Goal: Task Accomplishment & Management: Use online tool/utility

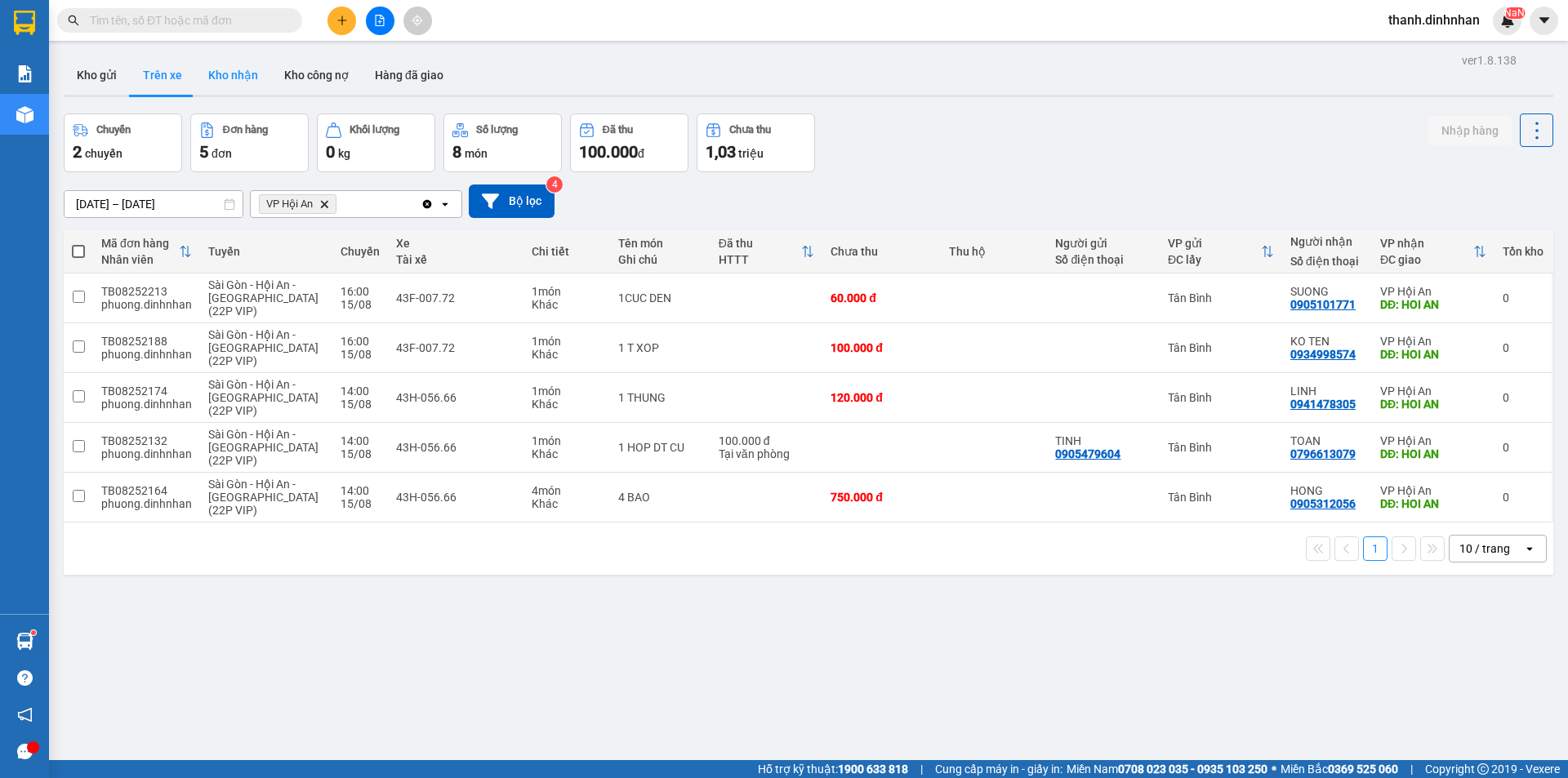
click at [244, 78] on button "Kho nhận" at bounding box center [233, 75] width 76 height 40
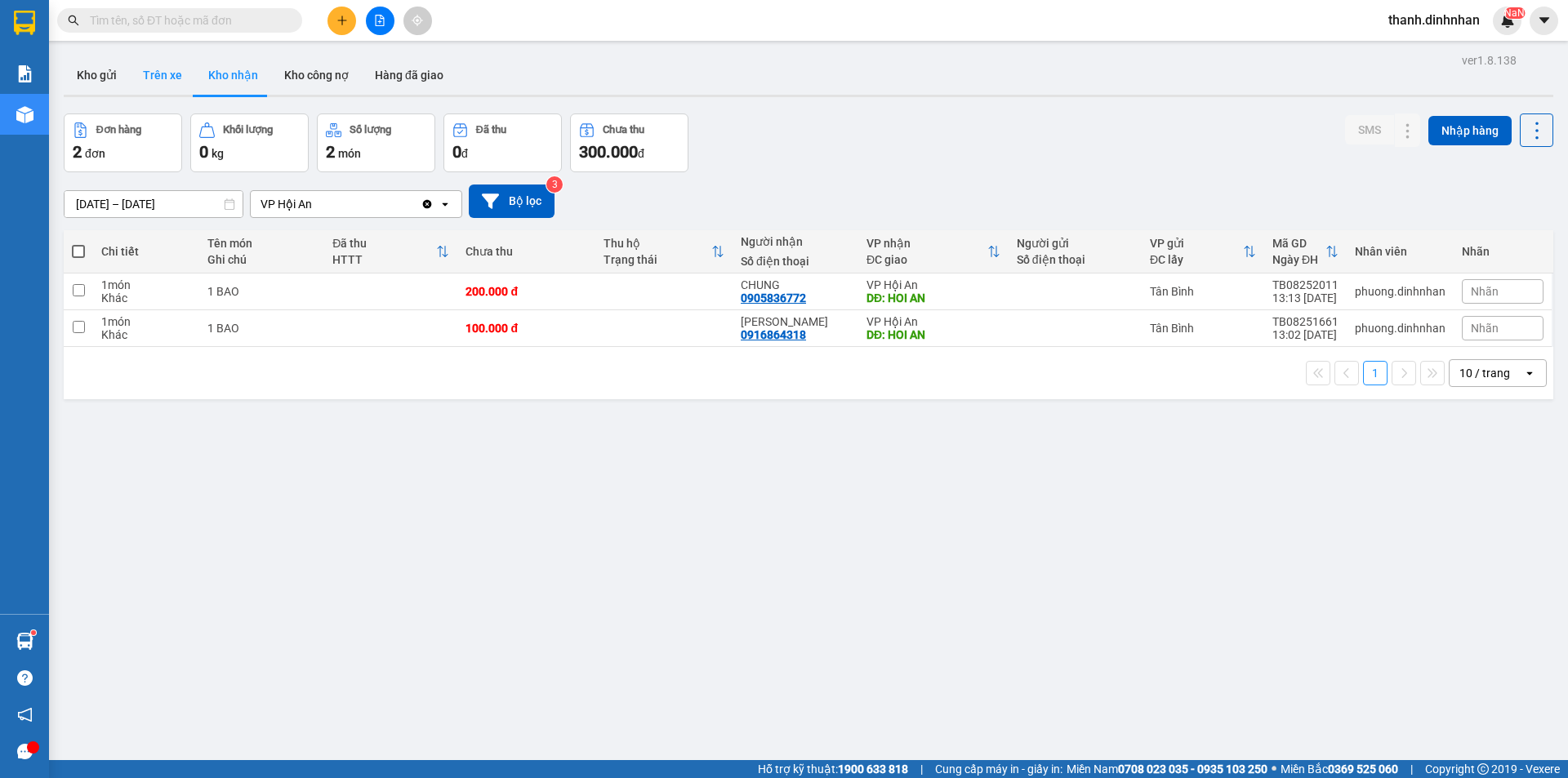
click at [170, 74] on button "Trên xe" at bounding box center [162, 75] width 65 height 40
type input "[DATE] – [DATE]"
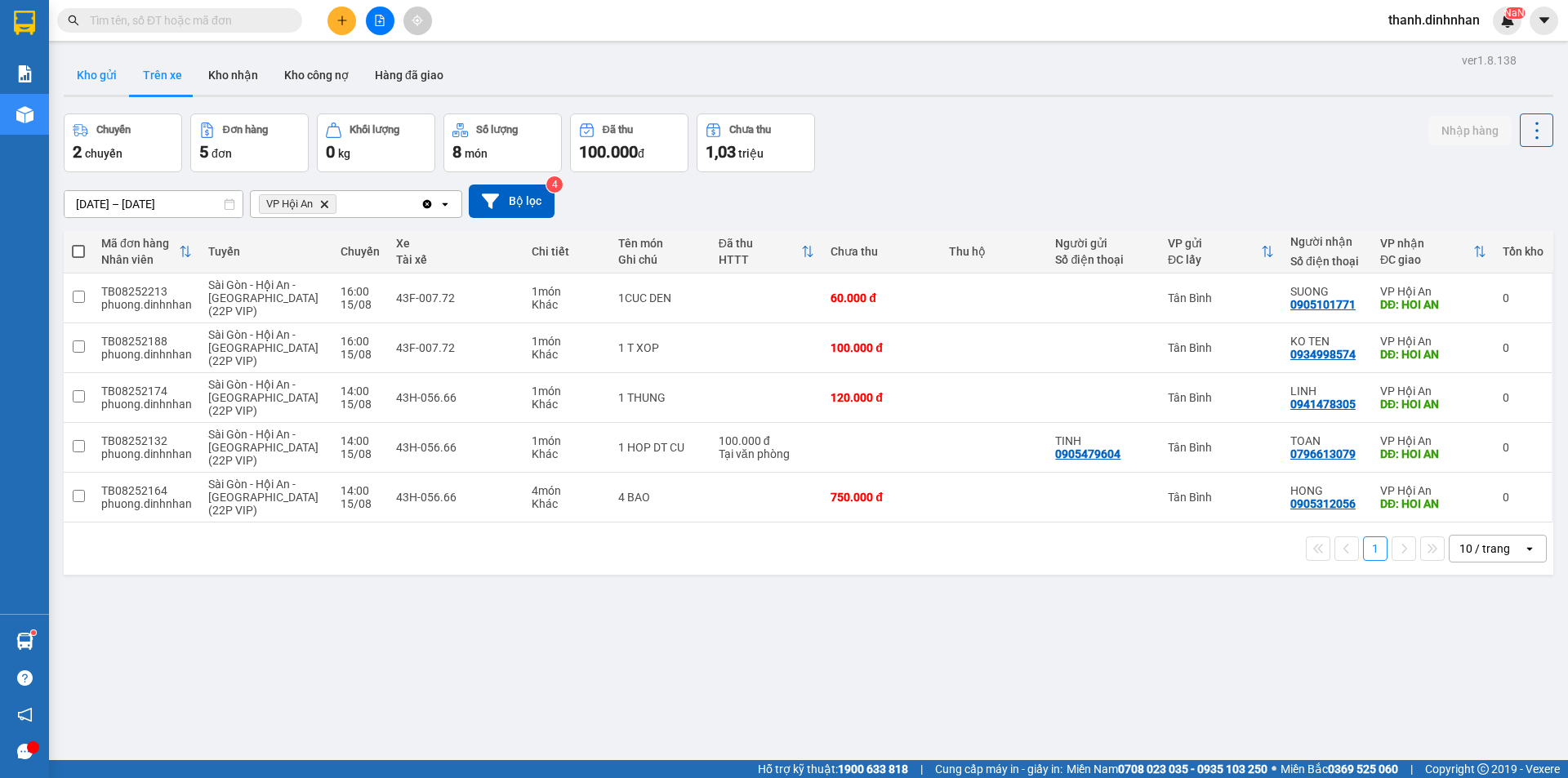
click at [93, 73] on button "Kho gửi" at bounding box center [97, 75] width 66 height 40
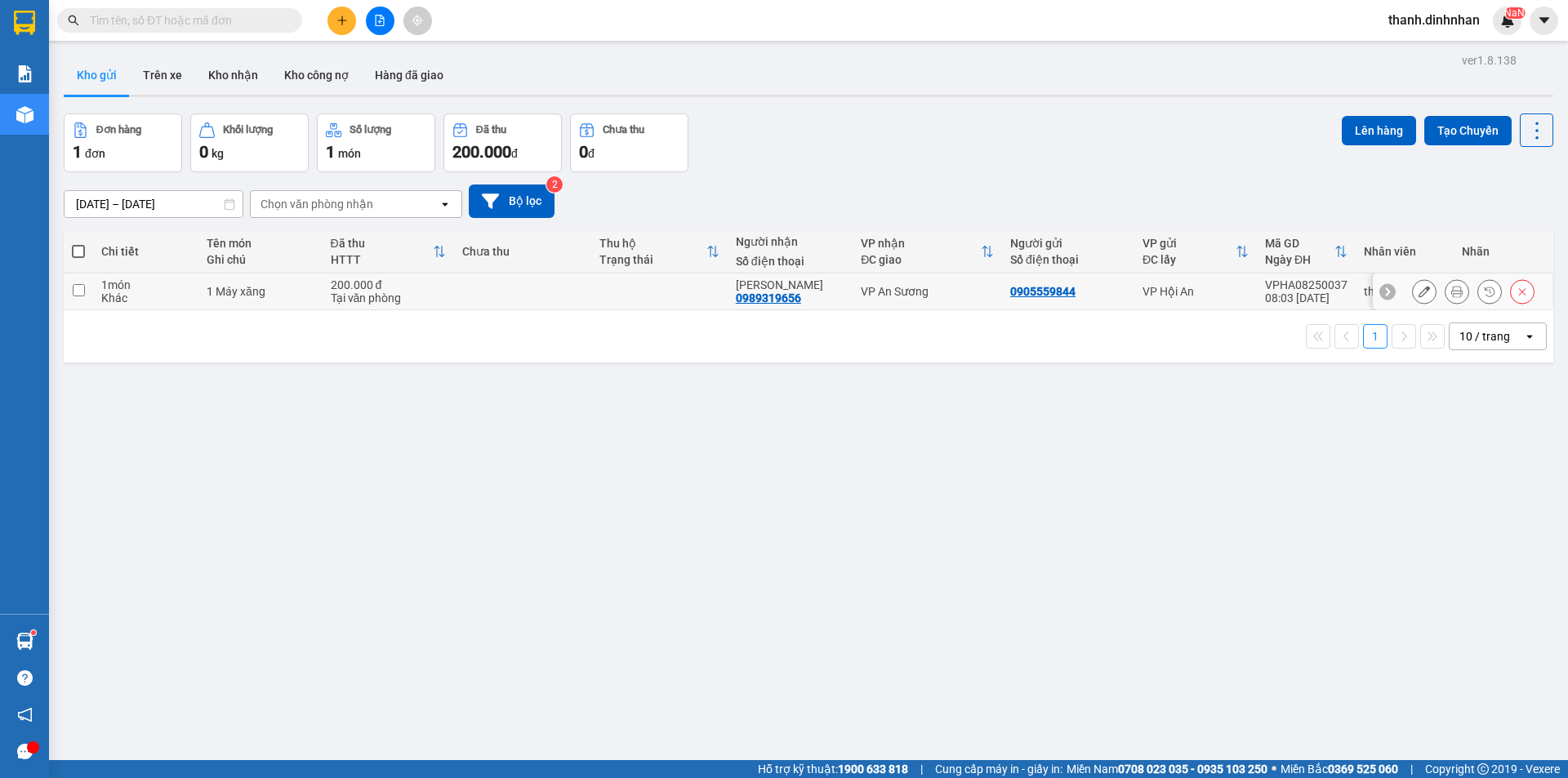
click at [74, 293] on input "checkbox" at bounding box center [78, 290] width 12 height 12
checkbox input "true"
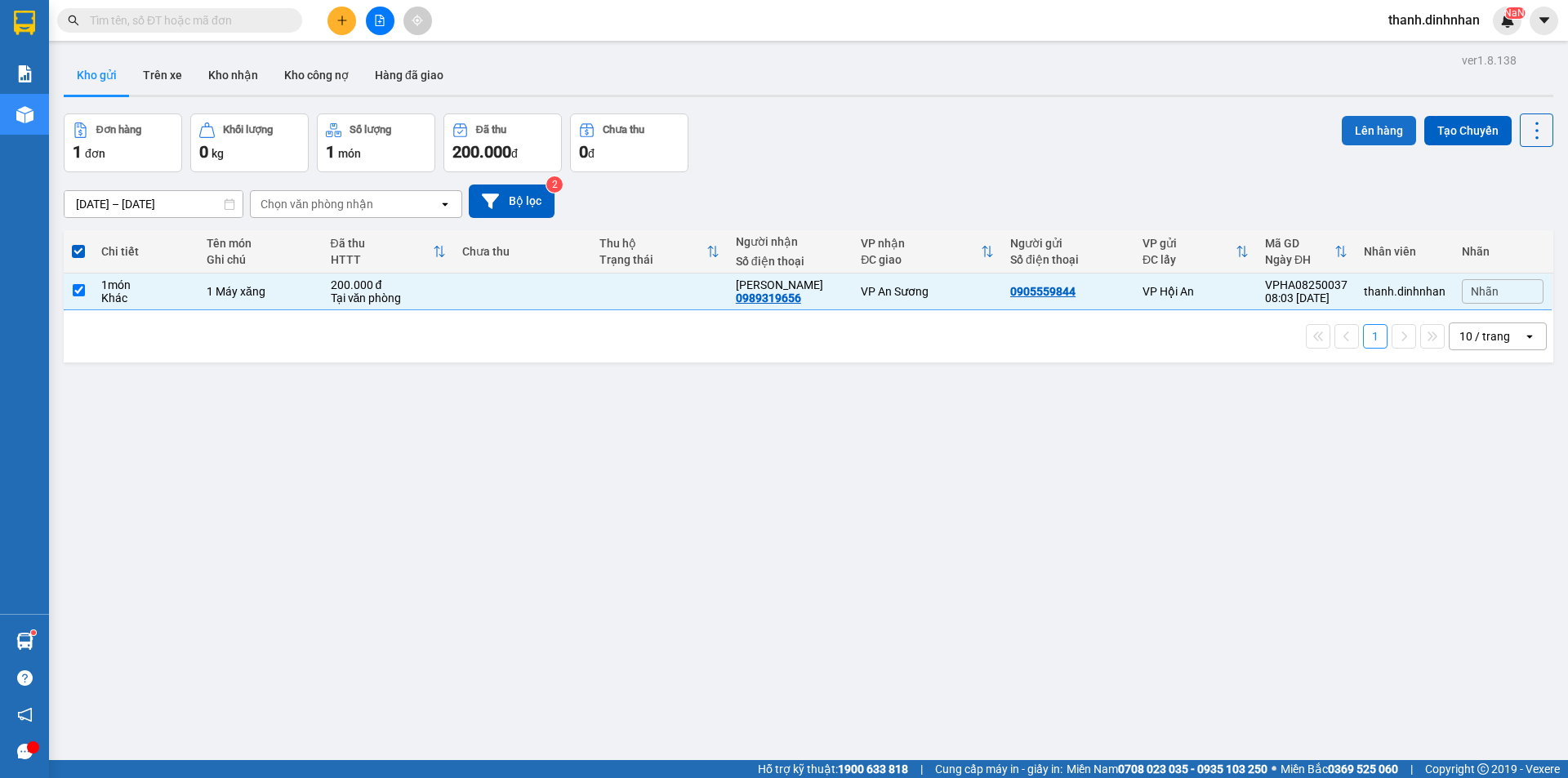
click at [1375, 138] on button "Lên hàng" at bounding box center [1379, 130] width 74 height 29
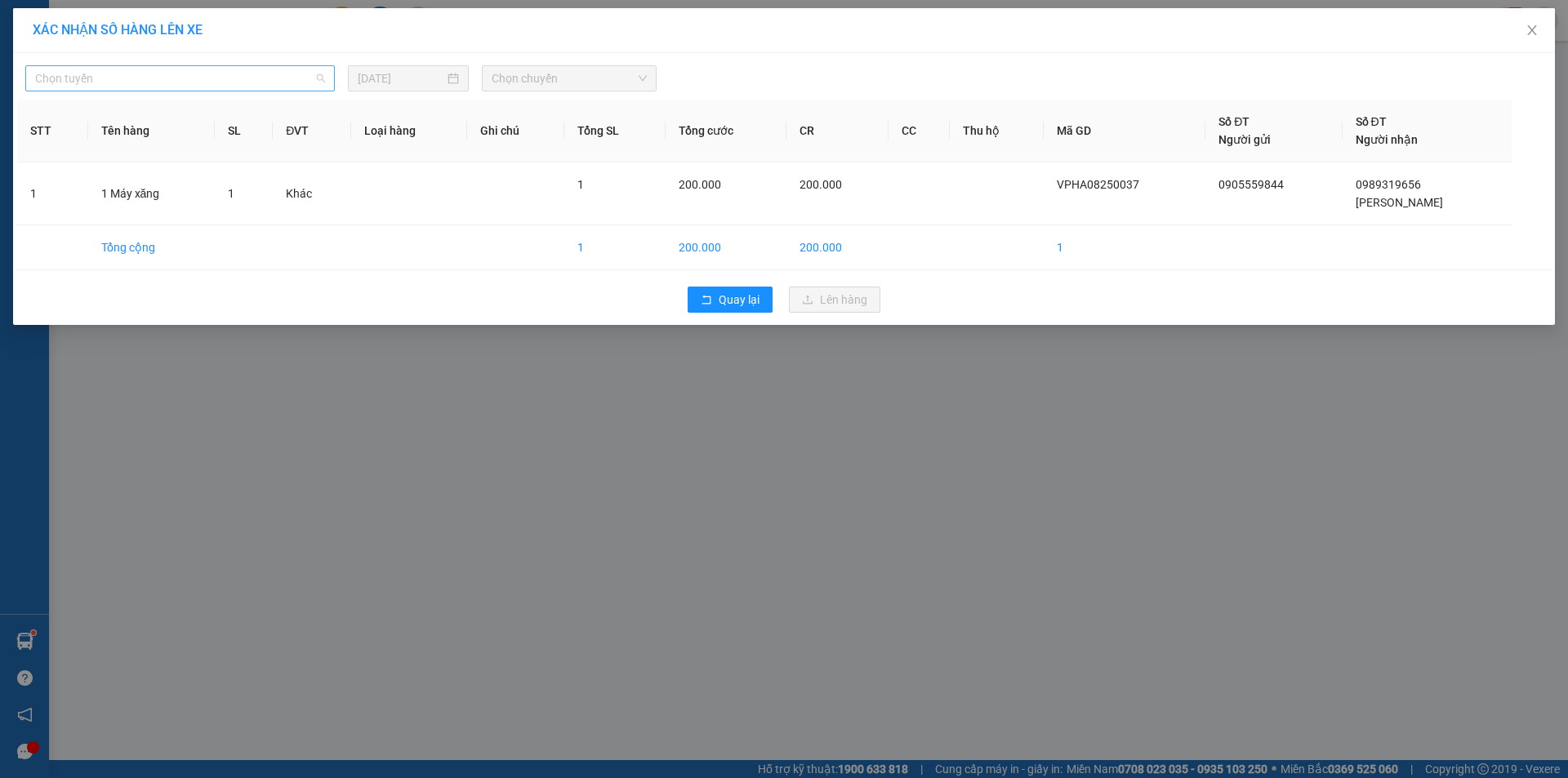
click at [223, 88] on span "Chọn tuyến" at bounding box center [180, 78] width 290 height 24
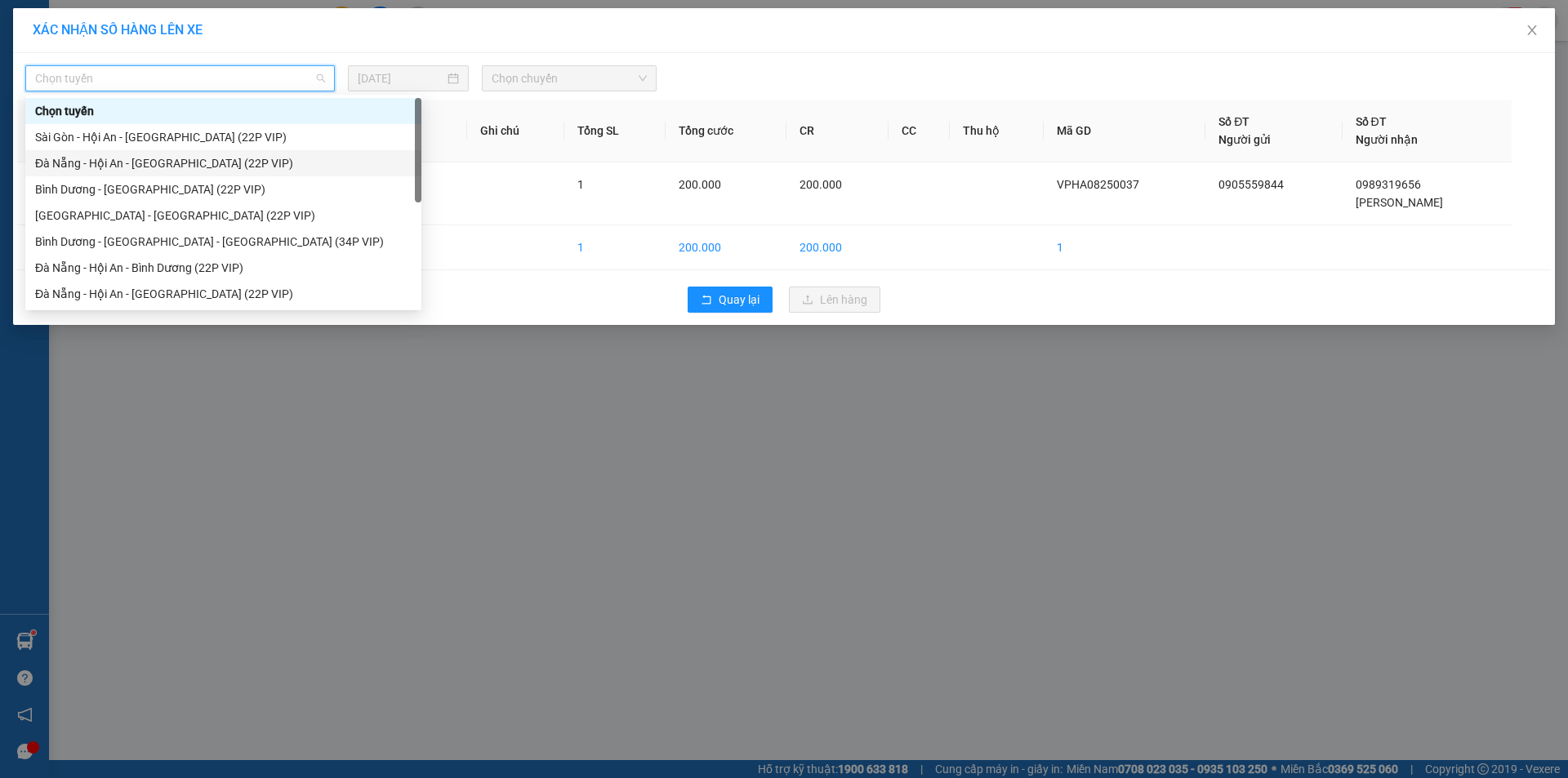
click at [226, 158] on div "Đà Nẵng - Hội An - [GEOGRAPHIC_DATA] (22P VIP)" at bounding box center [223, 163] width 377 height 18
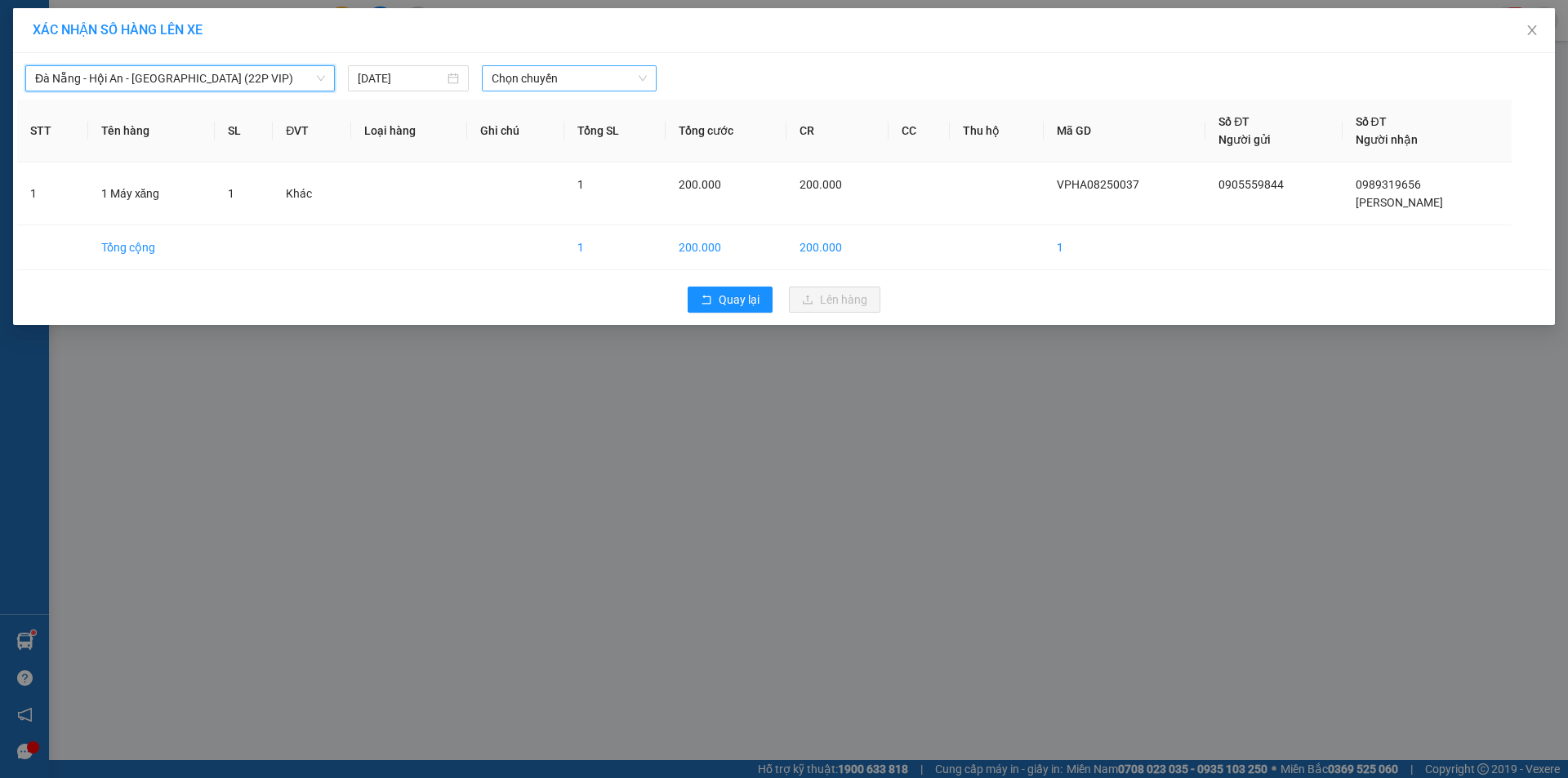
click at [527, 78] on span "Chọn chuyến" at bounding box center [569, 78] width 155 height 24
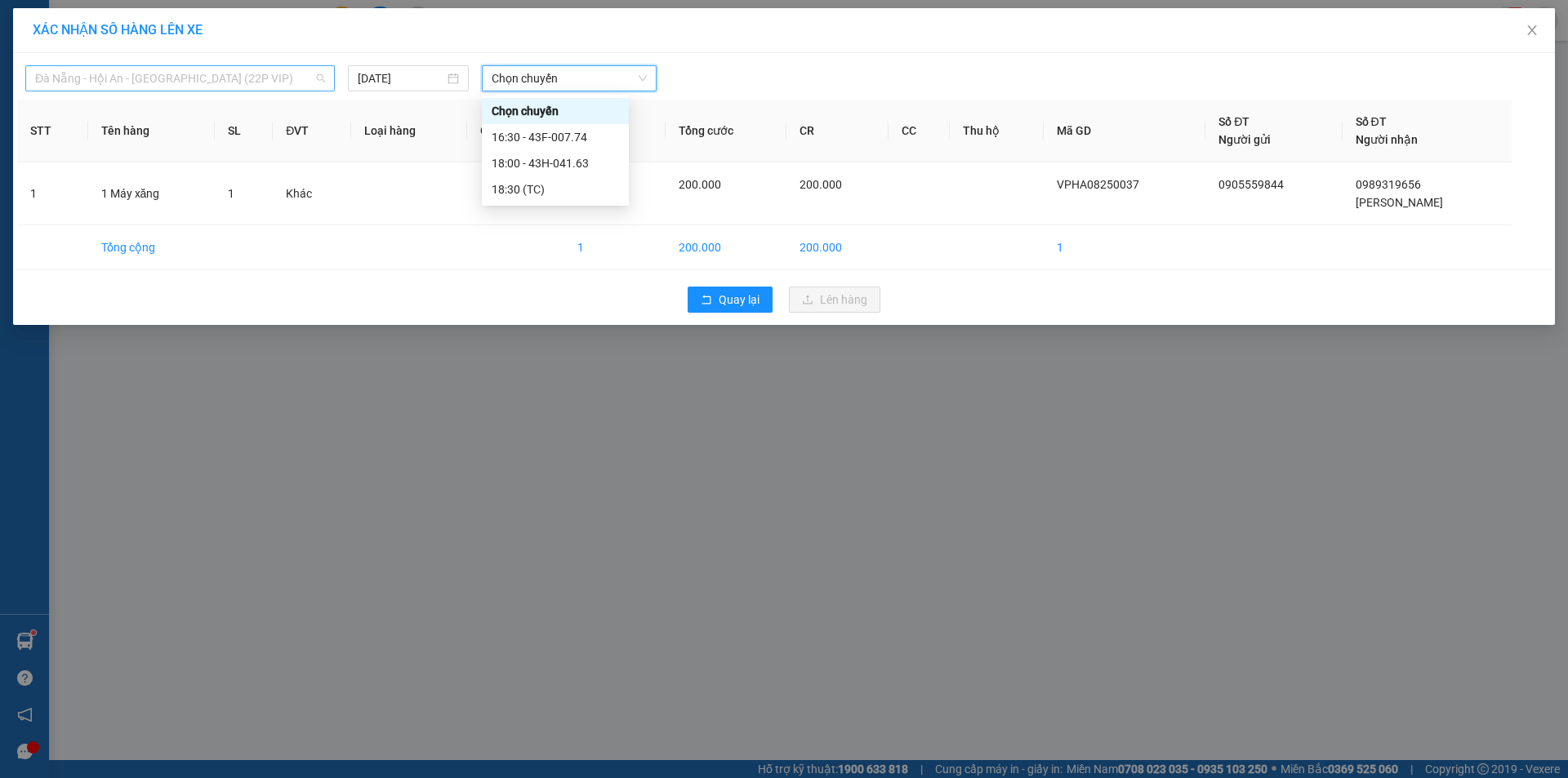
click at [286, 70] on span "Đà Nẵng - Hội An - [GEOGRAPHIC_DATA] (22P VIP)" at bounding box center [180, 78] width 290 height 24
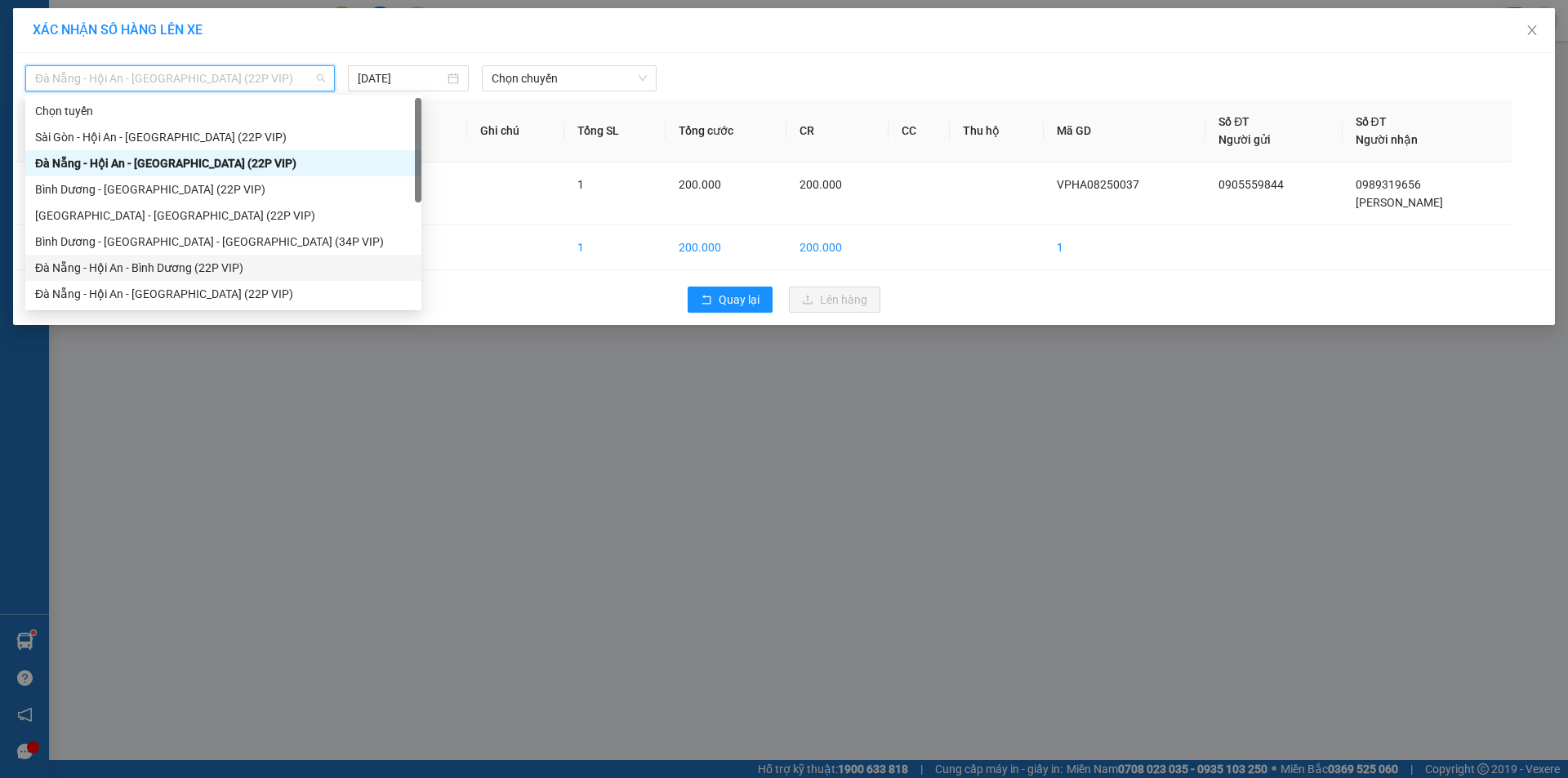
click at [192, 270] on div "Đà Nẵng - Hội An - Bình Dương (22P VIP)" at bounding box center [223, 267] width 377 height 18
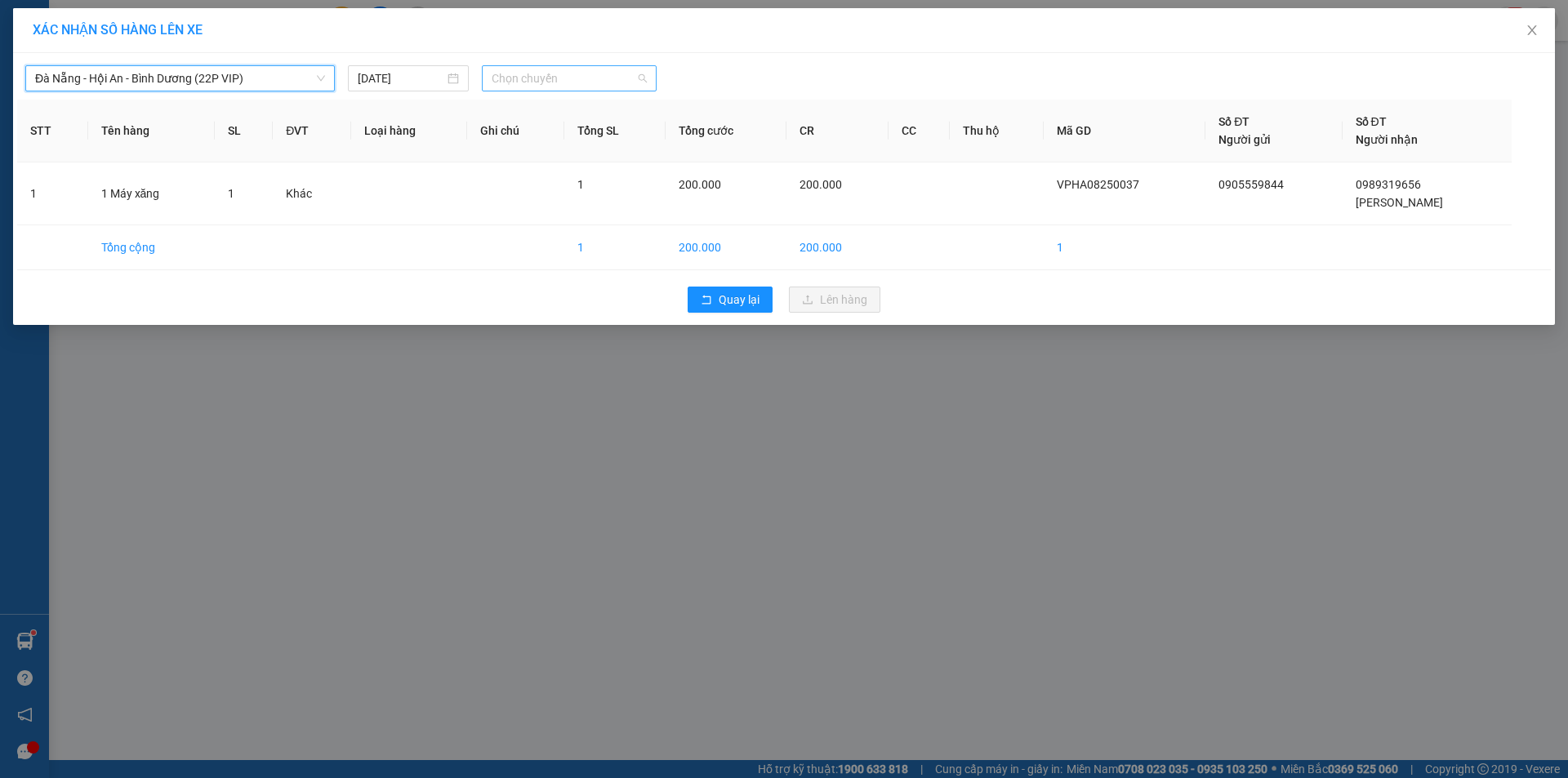
click at [532, 78] on span "Chọn chuyến" at bounding box center [569, 78] width 155 height 24
click at [535, 136] on div "11:00 - 43H-057.12" at bounding box center [555, 137] width 127 height 18
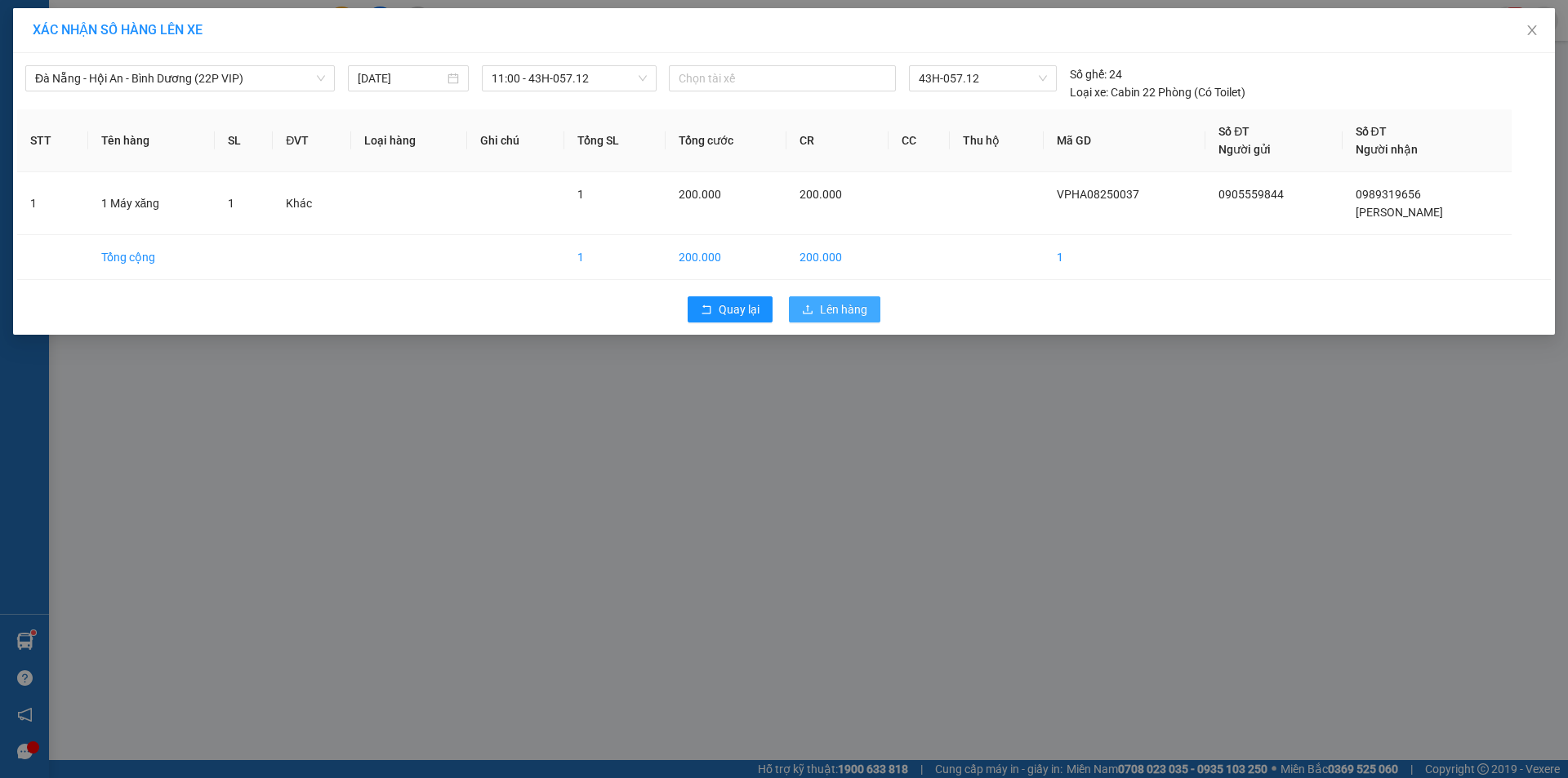
click at [849, 311] on span "Lên hàng" at bounding box center [844, 309] width 47 height 18
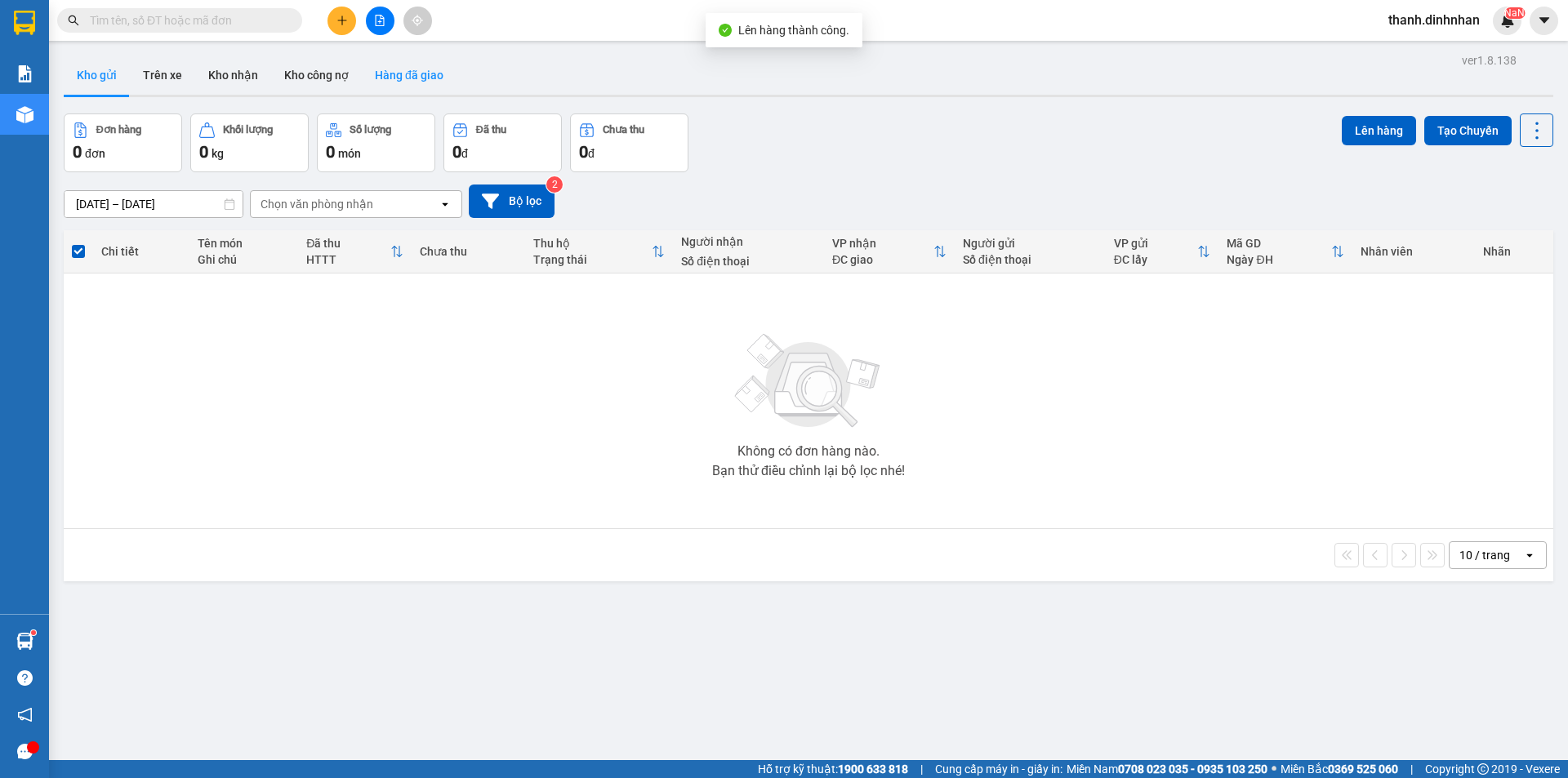
click at [430, 80] on button "Hàng đã giao" at bounding box center [409, 75] width 95 height 40
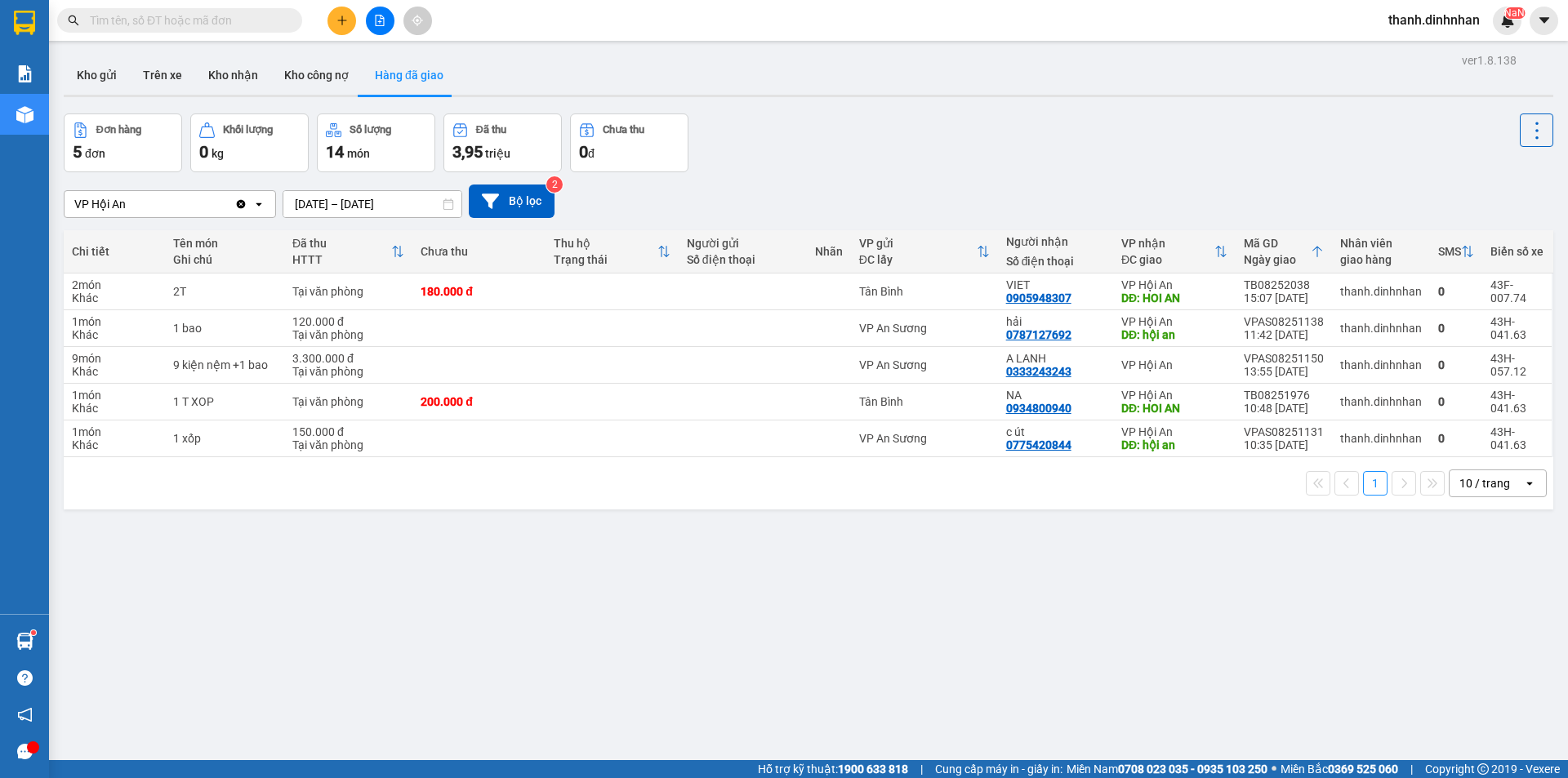
drag, startPoint x: 246, startPoint y: 617, endPoint x: 254, endPoint y: 593, distance: 25.3
click at [248, 615] on div "ver 1.8.138 Kho gửi Trên xe Kho nhận Kho công nợ Hàng đã giao Đơn hàng 5 đơn Kh…" at bounding box center [809, 438] width 1503 height 778
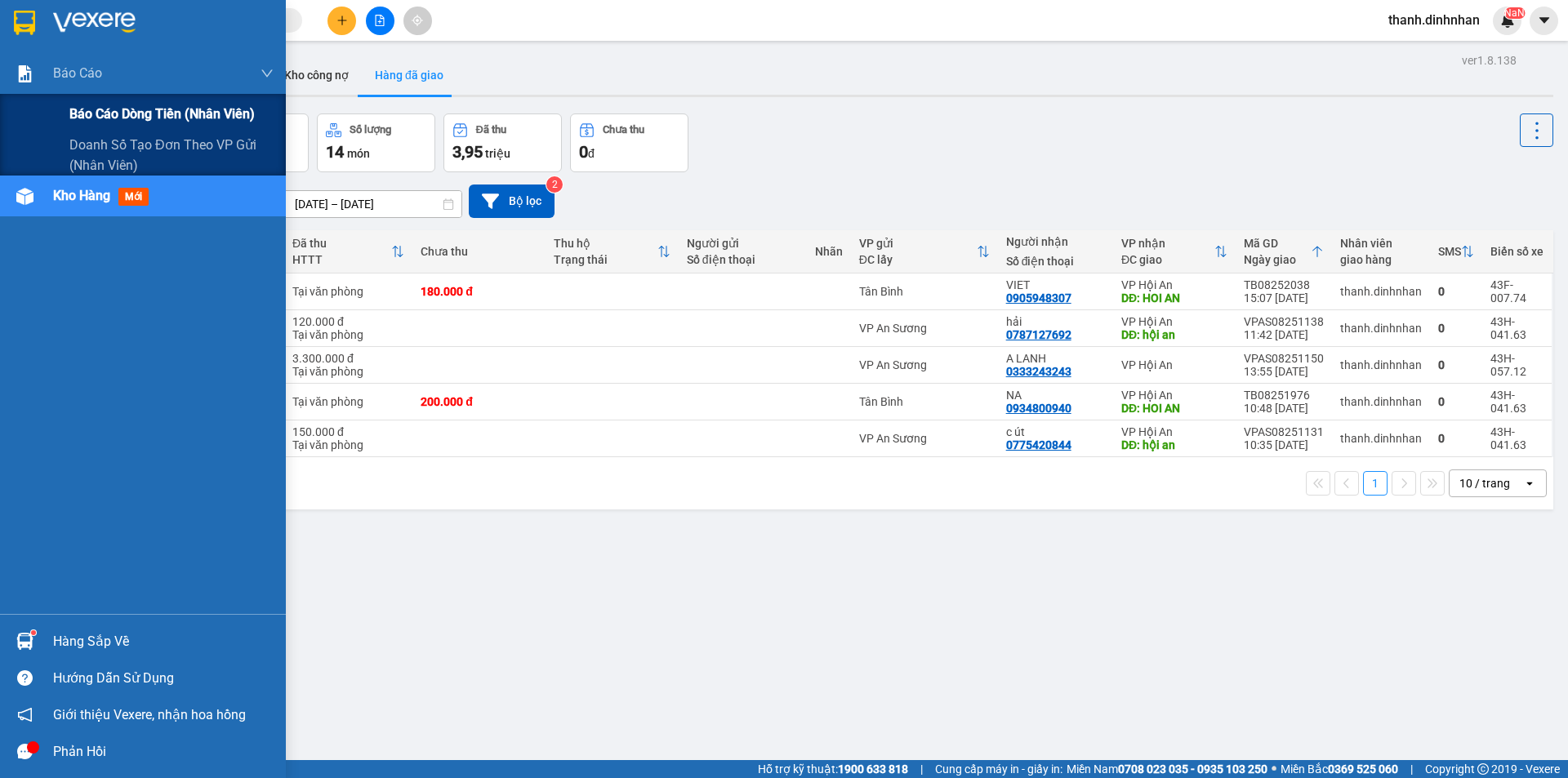
click at [101, 111] on span "Báo cáo dòng tiền (nhân viên)" at bounding box center [162, 114] width 186 height 21
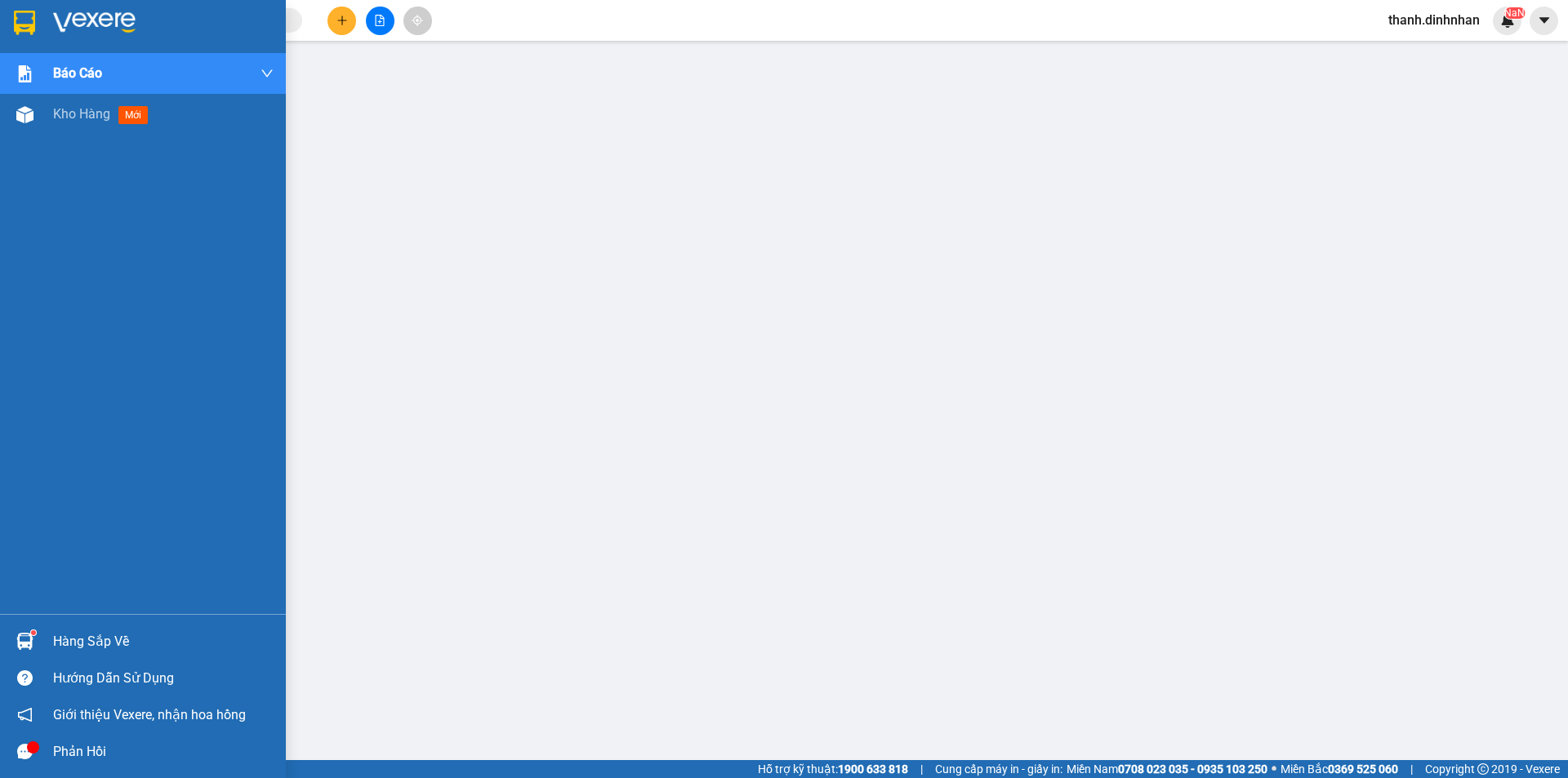
click at [51, 177] on div "Báo cáo Báo cáo dòng tiền (nhân viên) Doanh số tạo đơn theo VP gửi (nhân viên) …" at bounding box center [143, 333] width 286 height 561
click at [66, 106] on span "Kho hàng" at bounding box center [81, 114] width 57 height 15
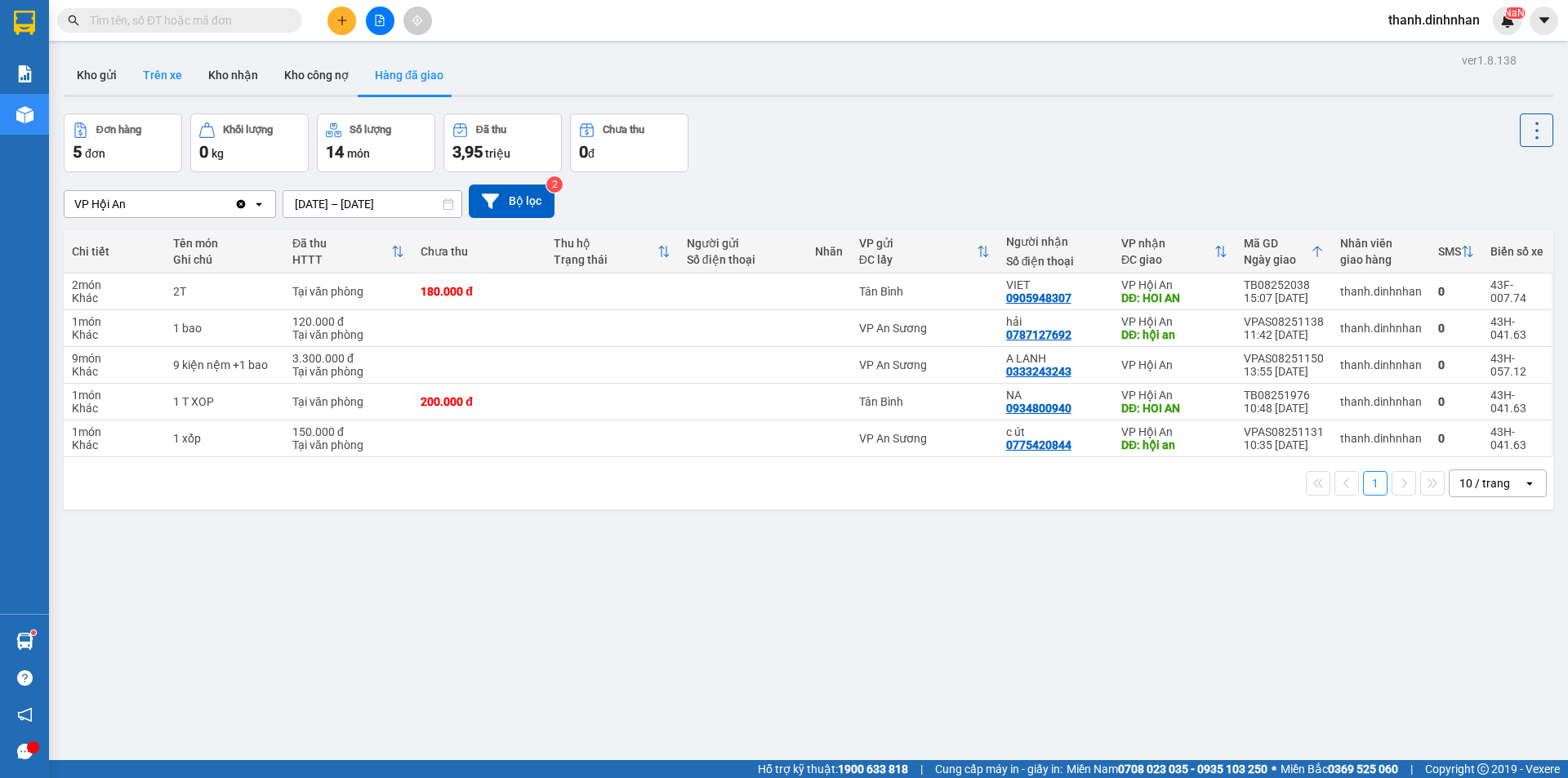
click at [157, 72] on button "Trên xe" at bounding box center [162, 75] width 65 height 40
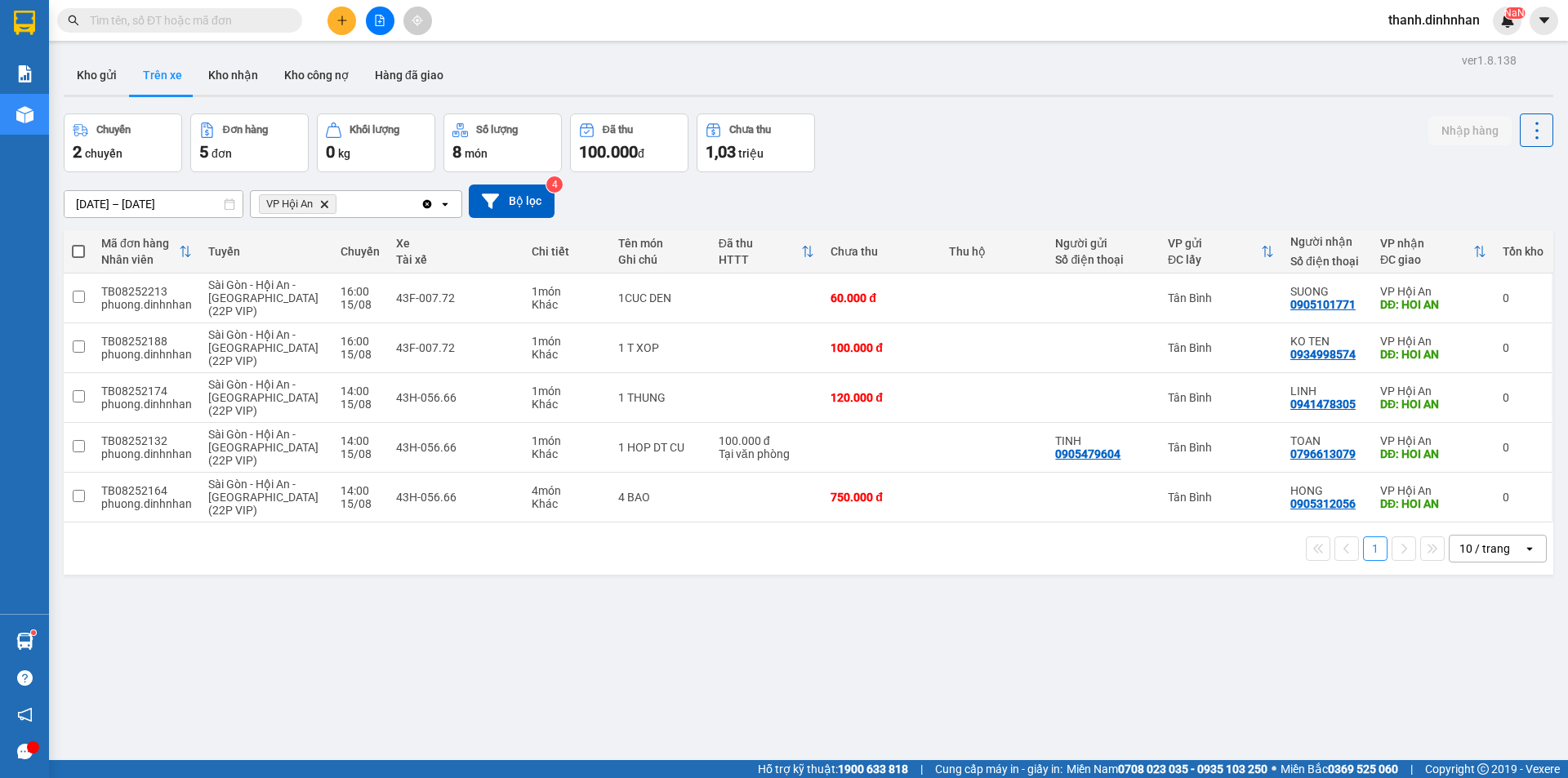
click at [134, 86] on button "Trên xe" at bounding box center [162, 75] width 65 height 40
click at [108, 89] on button "Kho gửi" at bounding box center [97, 75] width 66 height 40
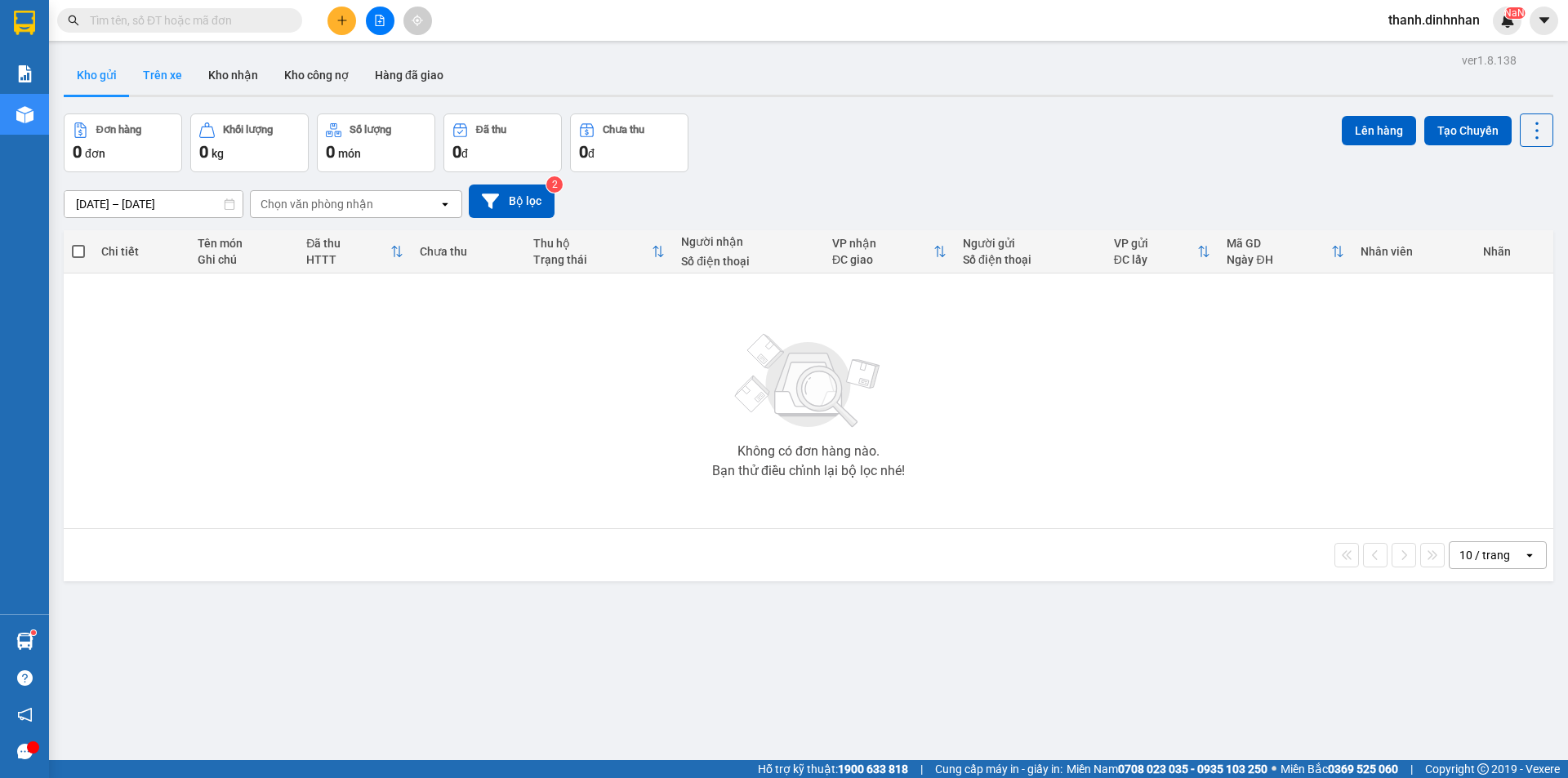
drag, startPoint x: 142, startPoint y: 83, endPoint x: 180, endPoint y: 80, distance: 38.1
click at [143, 83] on button "Trên xe" at bounding box center [162, 75] width 65 height 40
